Goal: Task Accomplishment & Management: Manage account settings

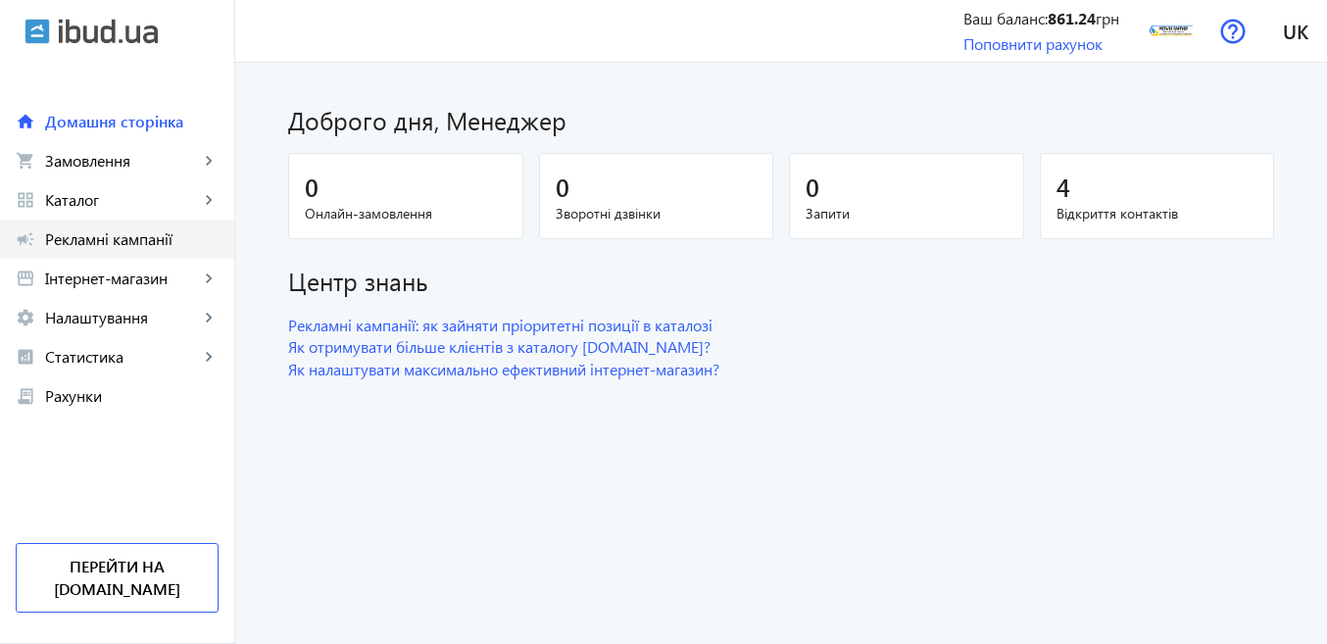
click at [104, 241] on span "Рекламні кампанії" at bounding box center [131, 239] width 173 height 20
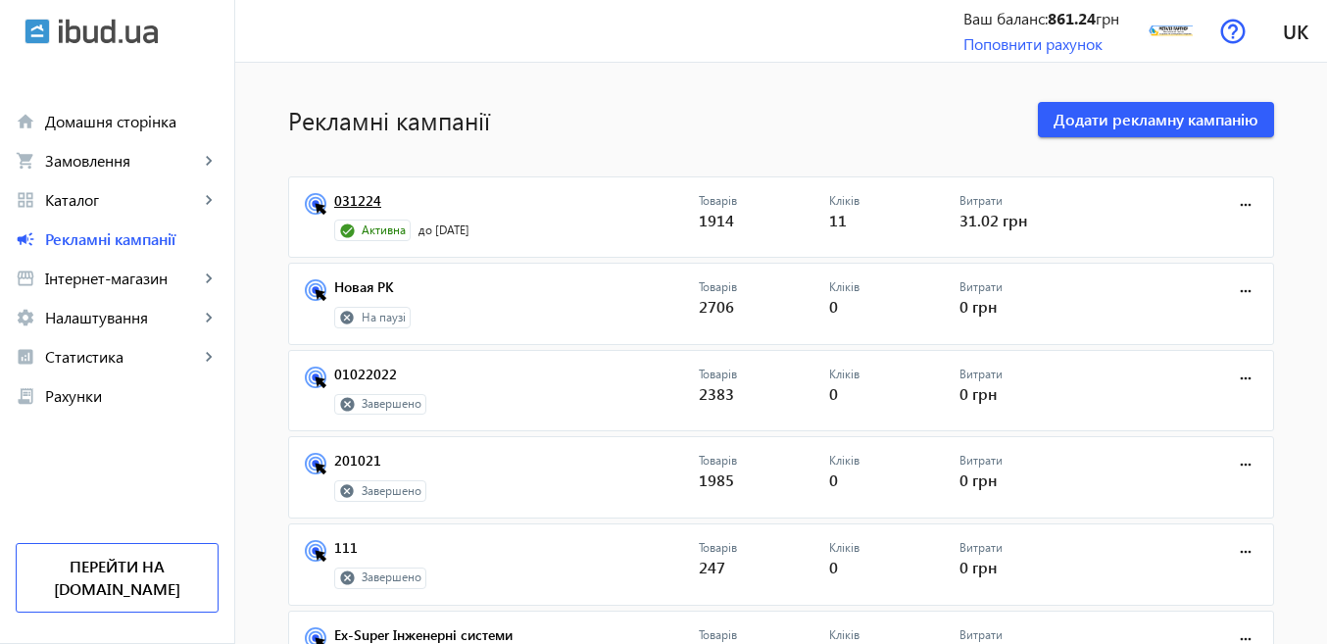
click at [367, 197] on link "031224" at bounding box center [516, 206] width 364 height 27
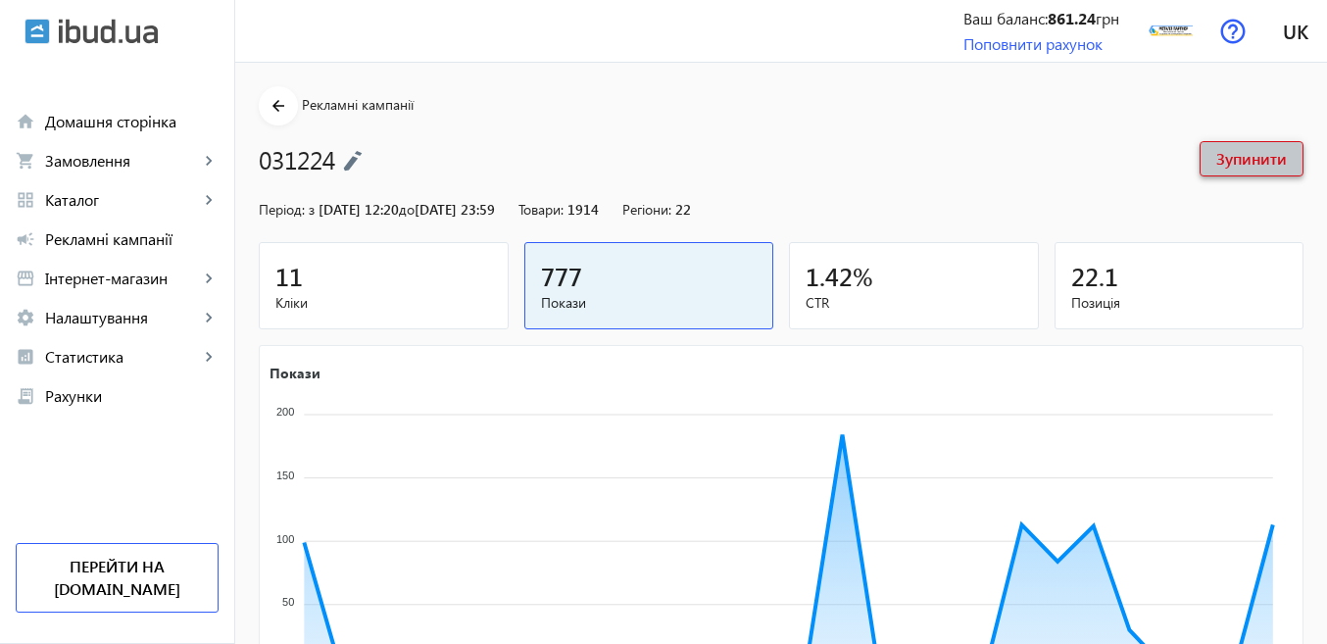
click at [1213, 164] on span at bounding box center [1251, 158] width 102 height 47
